Goal: Task Accomplishment & Management: Manage account settings

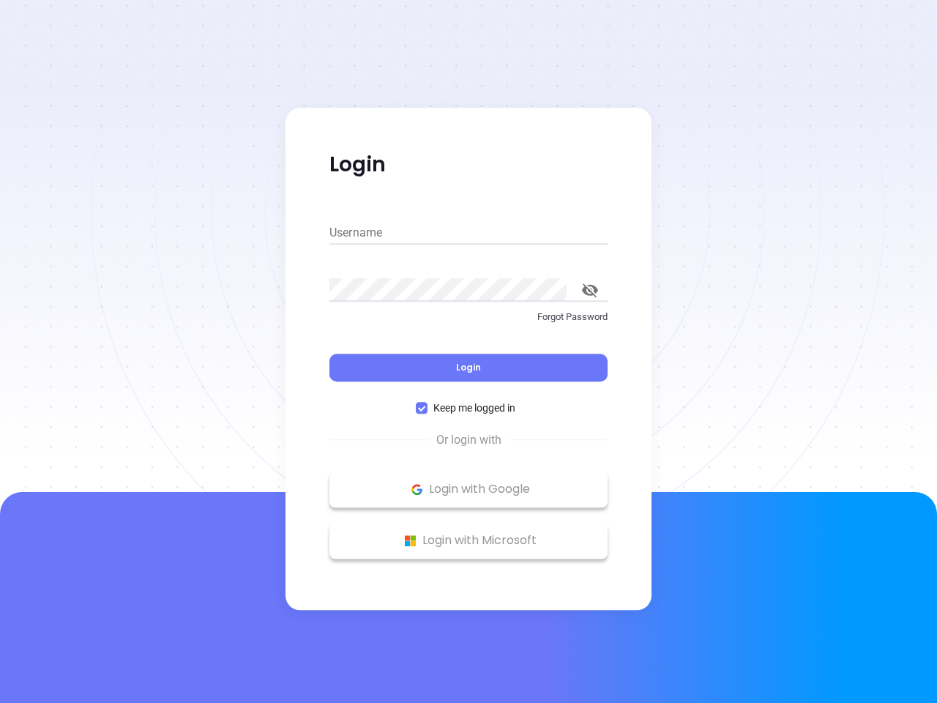
click at [468, 351] on div "Login" at bounding box center [468, 358] width 278 height 45
click at [468, 233] on input "Username" at bounding box center [468, 232] width 278 height 23
click at [590, 290] on icon "toggle password visibility" at bounding box center [590, 290] width 16 height 14
click at [468, 367] on span "Login" at bounding box center [468, 367] width 25 height 12
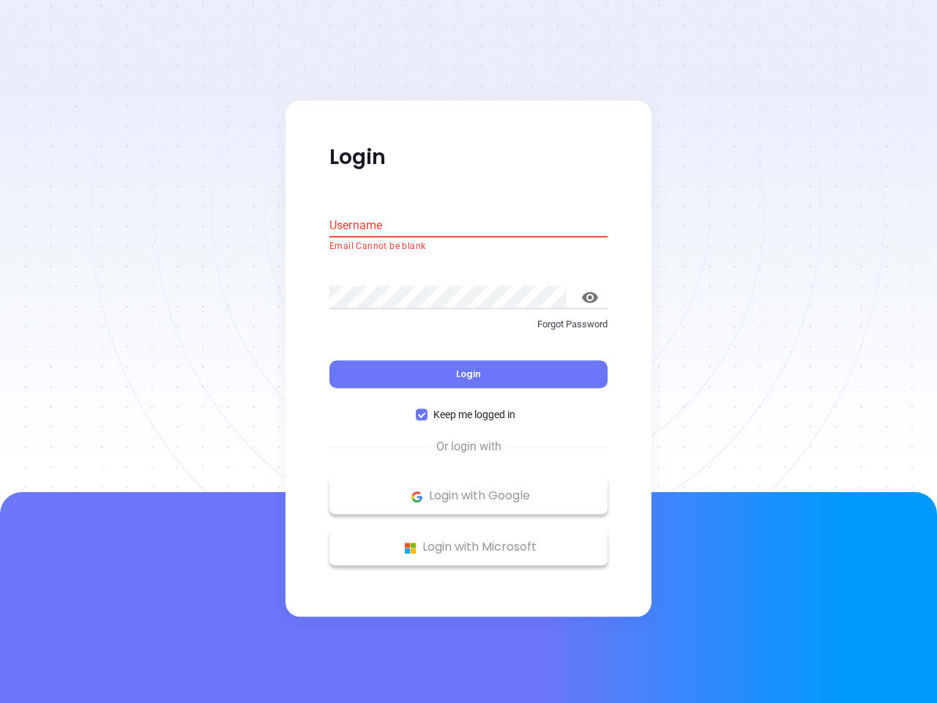
click at [468, 408] on span "Keep me logged in" at bounding box center [474, 415] width 94 height 16
click at [427, 409] on input "Keep me logged in" at bounding box center [422, 415] width 12 height 12
checkbox input "false"
click at [468, 489] on p "Login with Google" at bounding box center [469, 496] width 264 height 22
click at [468, 540] on p "Login with Microsoft" at bounding box center [469, 548] width 264 height 22
